Goal: Find specific page/section: Find specific page/section

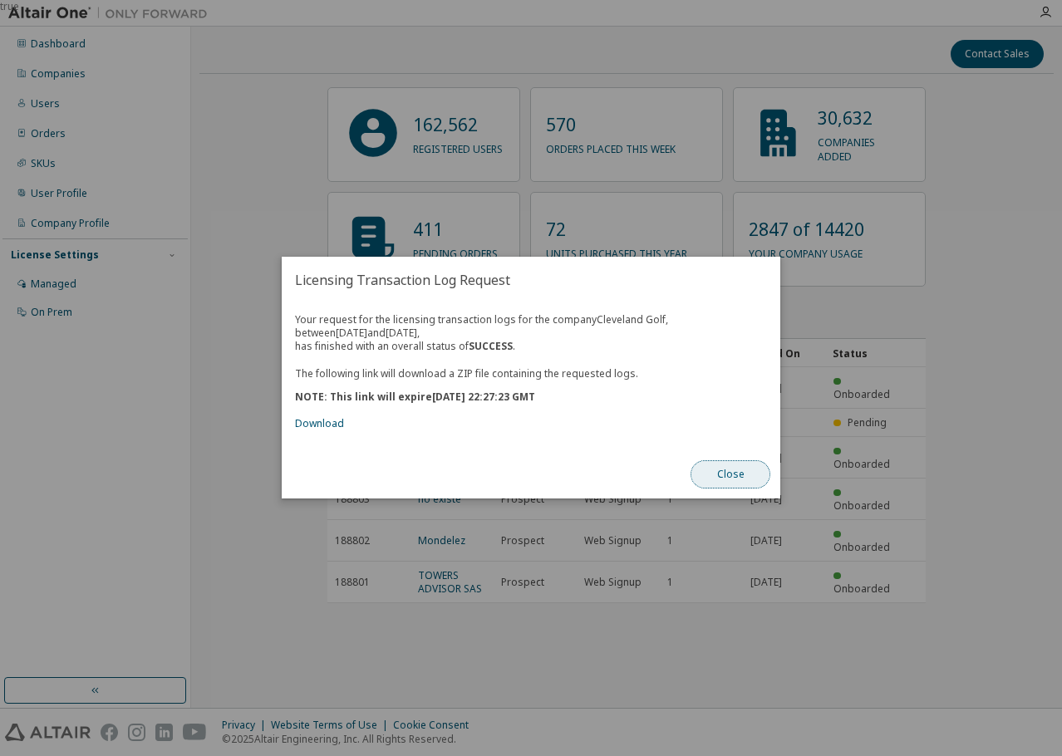
click at [737, 475] on button "Close" at bounding box center [731, 475] width 80 height 28
